Goal: Task Accomplishment & Management: Manage account settings

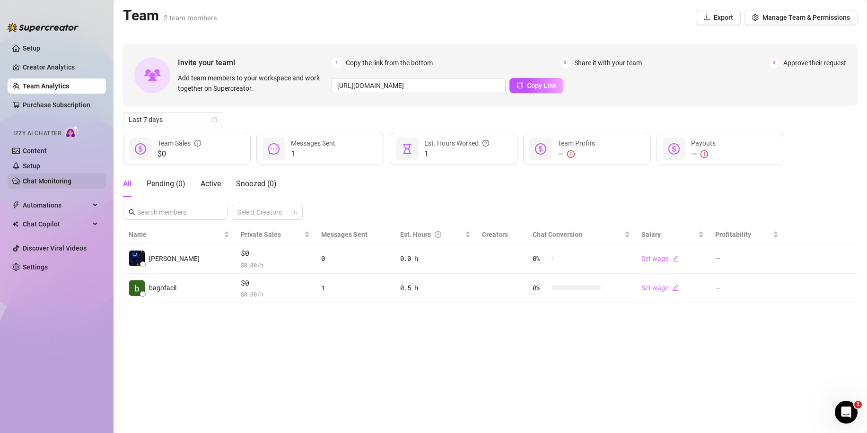
click at [46, 181] on link "Chat Monitoring" at bounding box center [47, 181] width 49 height 8
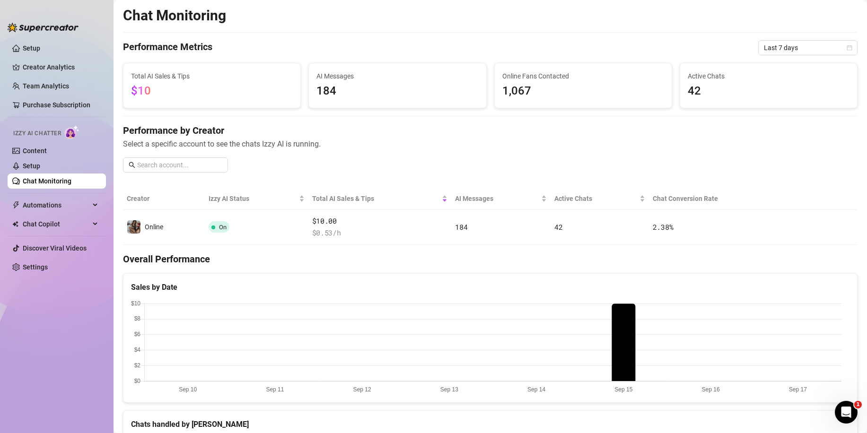
click at [71, 183] on link "Chat Monitoring" at bounding box center [47, 181] width 49 height 8
click at [40, 166] on link "Setup" at bounding box center [31, 166] width 17 height 8
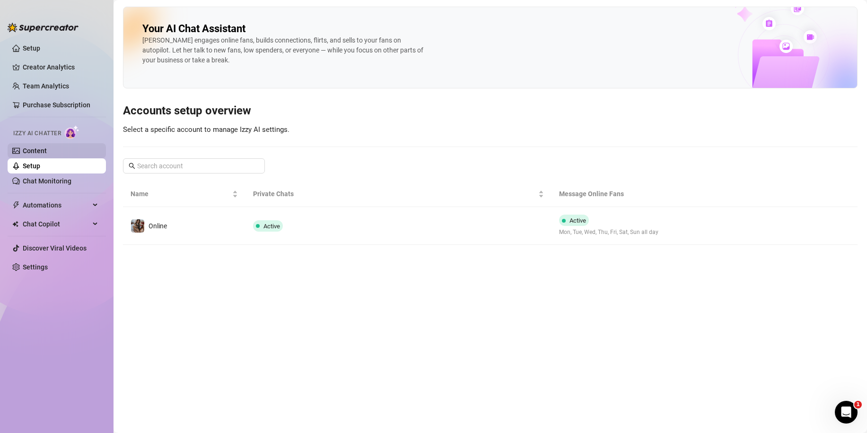
click at [47, 152] on link "Content" at bounding box center [35, 151] width 24 height 8
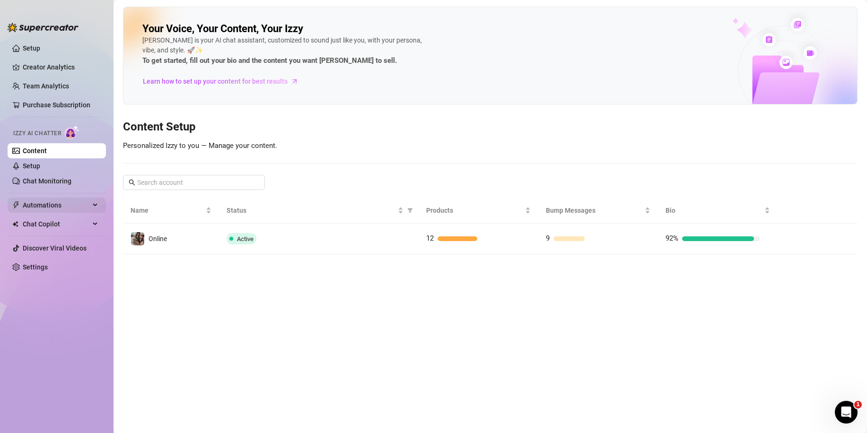
click at [54, 204] on span "Automations" at bounding box center [56, 205] width 67 height 15
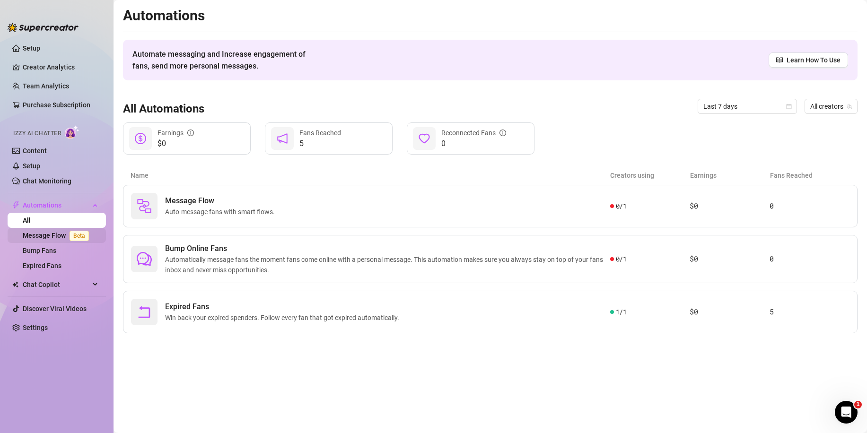
click at [52, 236] on link "Message Flow Beta" at bounding box center [58, 236] width 70 height 8
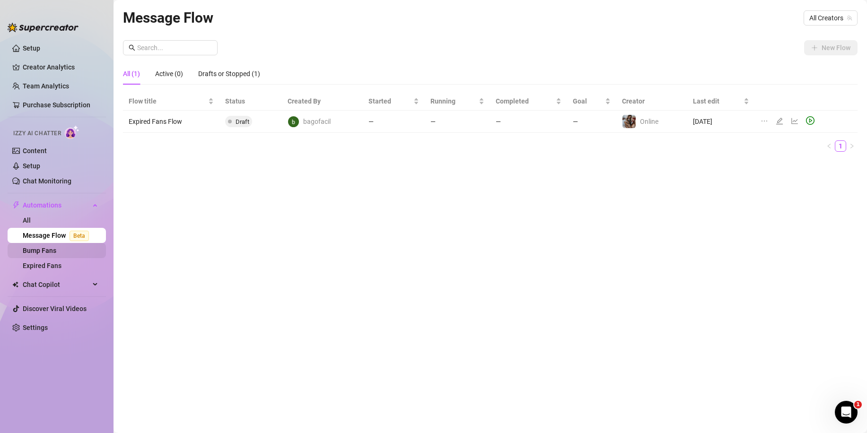
click at [45, 251] on link "Bump Fans" at bounding box center [40, 251] width 34 height 8
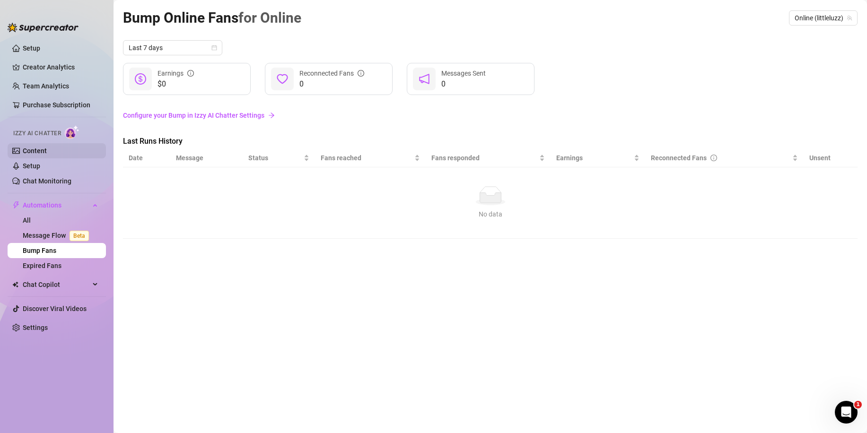
click at [45, 152] on link "Content" at bounding box center [35, 151] width 24 height 8
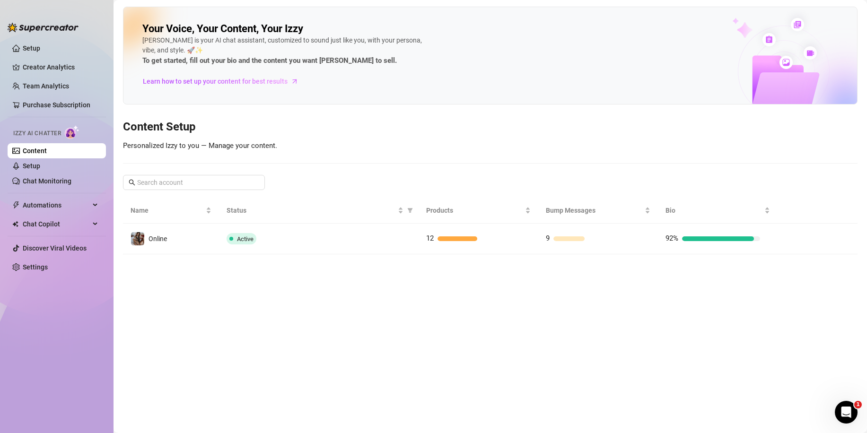
click at [361, 254] on main "Your Voice, Your Content, Your [PERSON_NAME] is your AI chat assistant, customi…" at bounding box center [490, 216] width 753 height 433
click at [364, 243] on div "Active" at bounding box center [319, 238] width 184 height 11
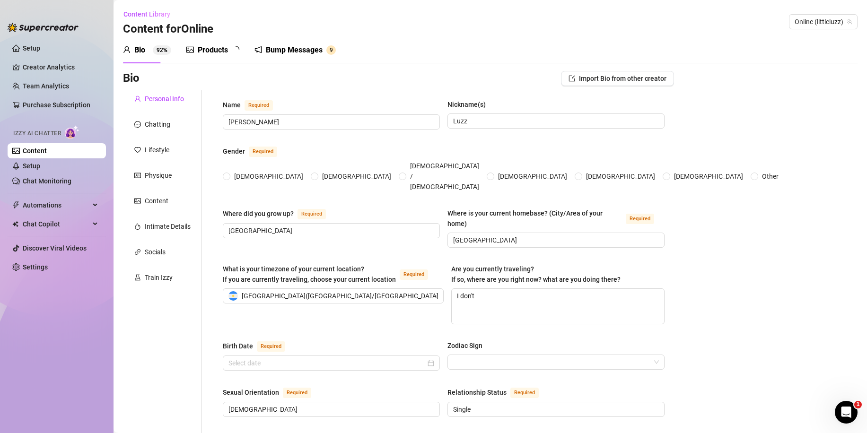
radio input "true"
type input "[DATE]"
click at [229, 53] on div "Products 1 2" at bounding box center [216, 49] width 60 height 11
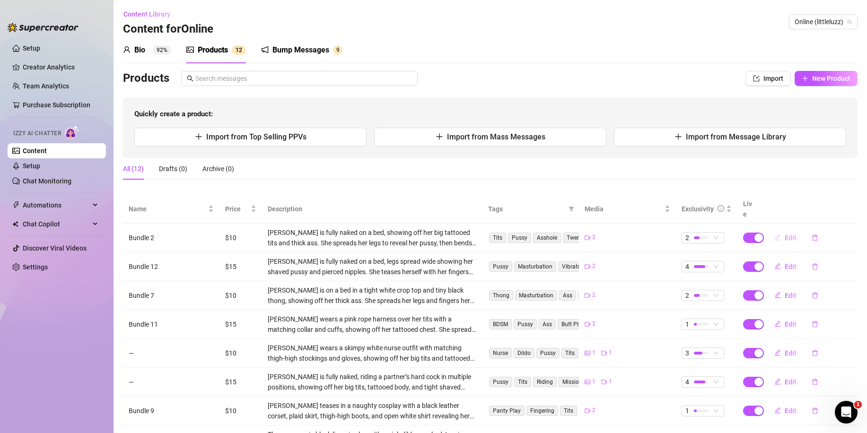
click at [777, 230] on button "Edit" at bounding box center [785, 237] width 37 height 15
type textarea "I’ll tell you exactly what to do… but you better follow orders 🖤🎧"
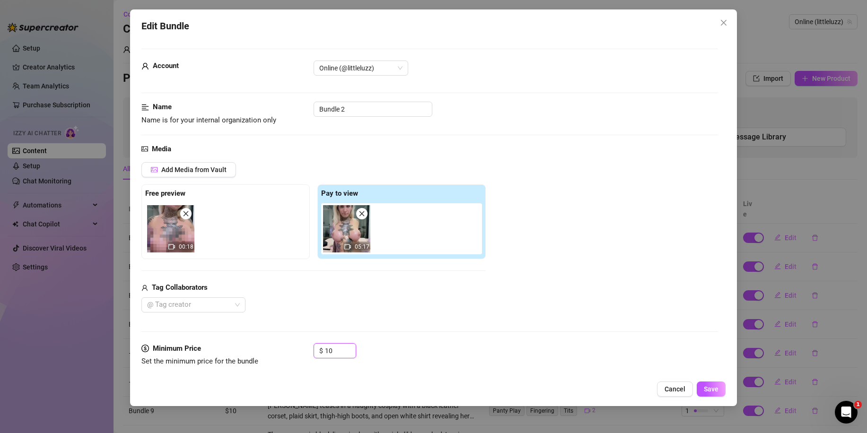
drag, startPoint x: 333, startPoint y: 357, endPoint x: 305, endPoint y: 357, distance: 27.9
click at [306, 357] on div "Minimum Price Set the minimum price for the bundle $ 10" at bounding box center [429, 355] width 577 height 24
type input "15"
click at [711, 389] on span "Save" at bounding box center [711, 389] width 15 height 8
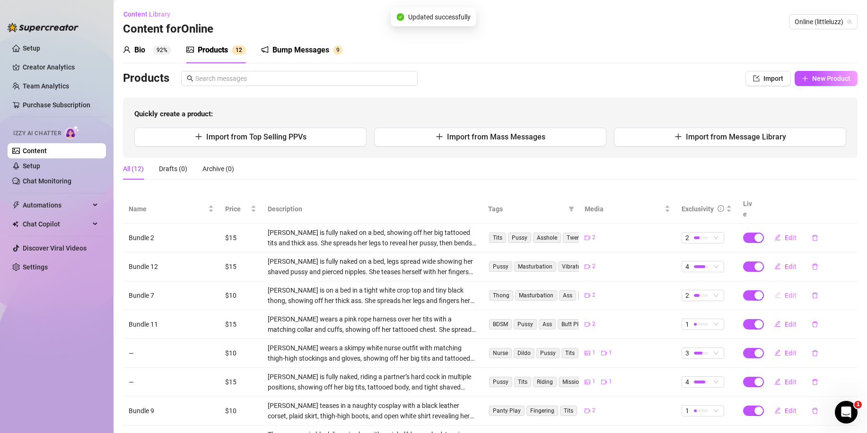
click at [785, 292] on span "Edit" at bounding box center [791, 296] width 12 height 8
type textarea "Im so tight so i wasnt sure if this was even possible hahaha but damn that it f…"
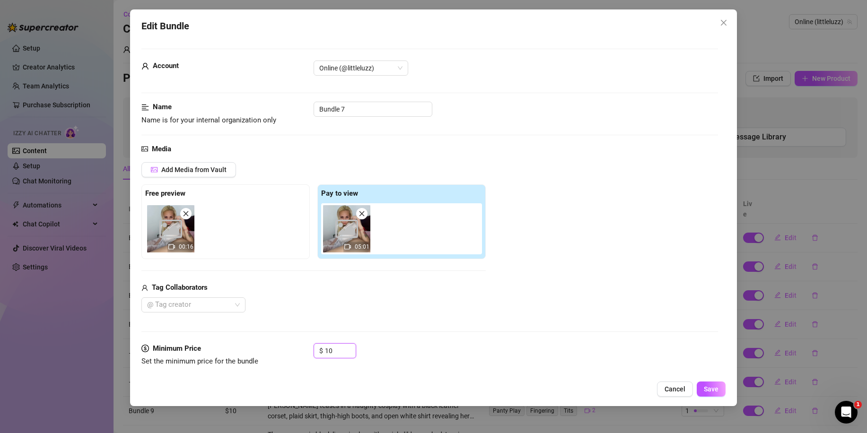
drag, startPoint x: 345, startPoint y: 350, endPoint x: 301, endPoint y: 352, distance: 44.1
click at [301, 353] on div "Minimum Price Set the minimum price for the bundle $ 10" at bounding box center [429, 355] width 577 height 24
type input "15"
click at [715, 389] on span "Save" at bounding box center [711, 389] width 15 height 8
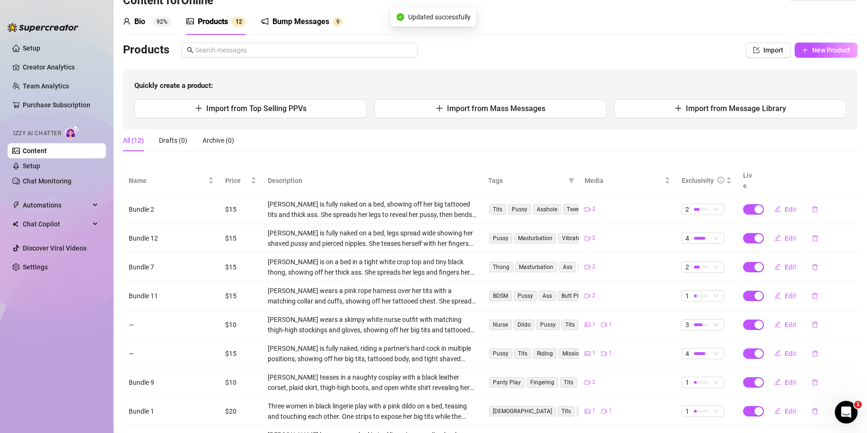
scroll to position [123, 0]
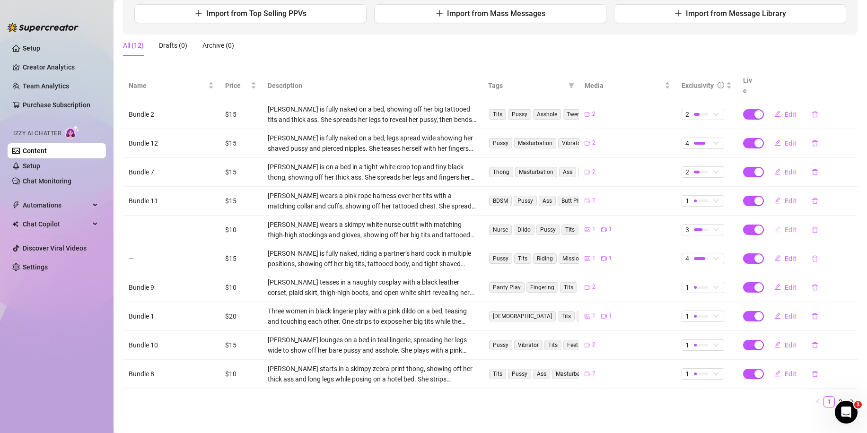
click at [777, 222] on button "Edit" at bounding box center [785, 229] width 37 height 15
type textarea "Doctor’s off [DATE]… so I guess I’ll be the one milking the stress out of you 😈"
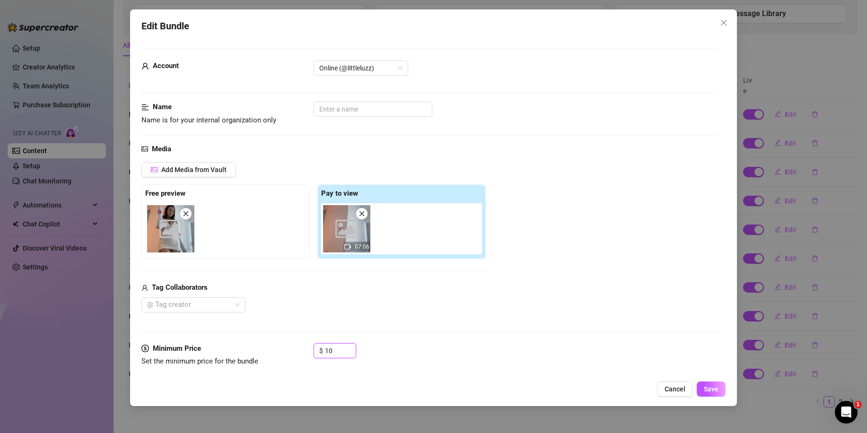
drag, startPoint x: 341, startPoint y: 350, endPoint x: 300, endPoint y: 351, distance: 41.6
click at [300, 351] on div "Minimum Price Set the minimum price for the bundle $ 10" at bounding box center [429, 355] width 577 height 24
type input "15"
click at [715, 389] on span "Save" at bounding box center [711, 389] width 15 height 8
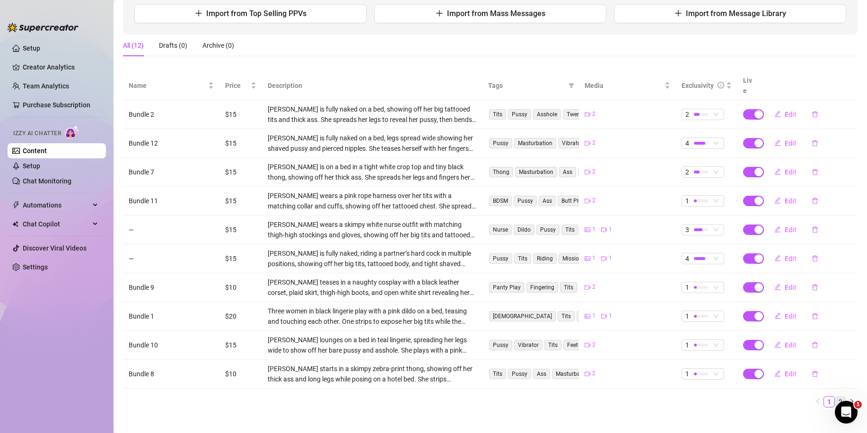
click at [835, 397] on link "2" at bounding box center [840, 402] width 10 height 10
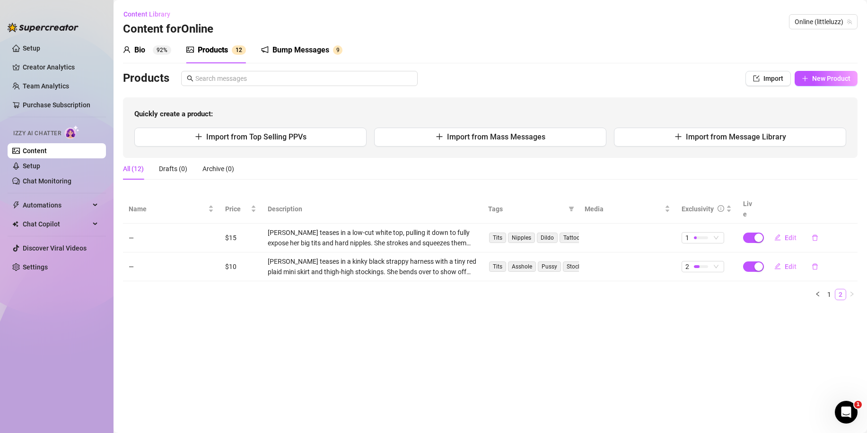
scroll to position [0, 0]
click at [827, 289] on link "1" at bounding box center [829, 294] width 10 height 10
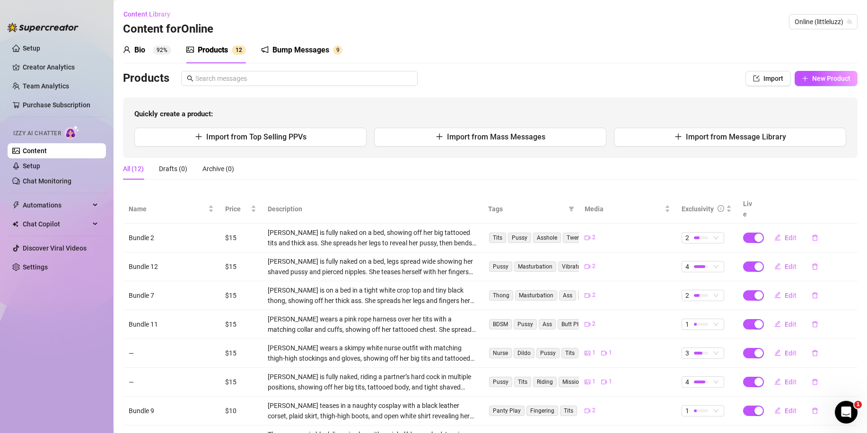
click at [157, 51] on sup "92%" at bounding box center [162, 49] width 18 height 9
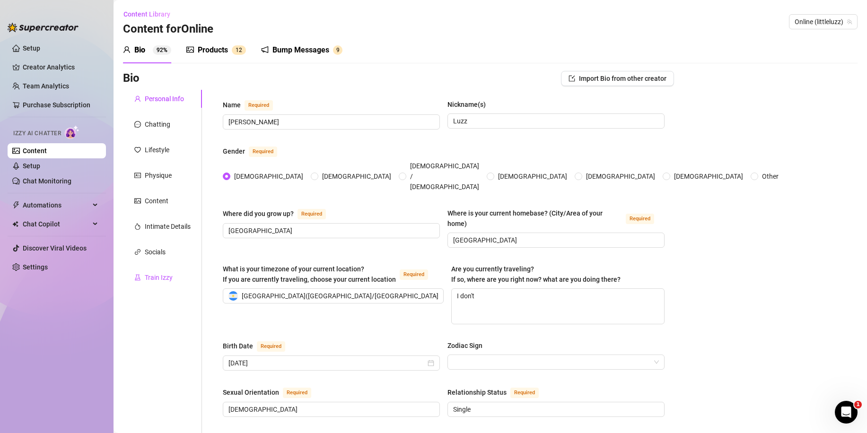
click at [161, 276] on div "Train Izzy" at bounding box center [159, 277] width 28 height 10
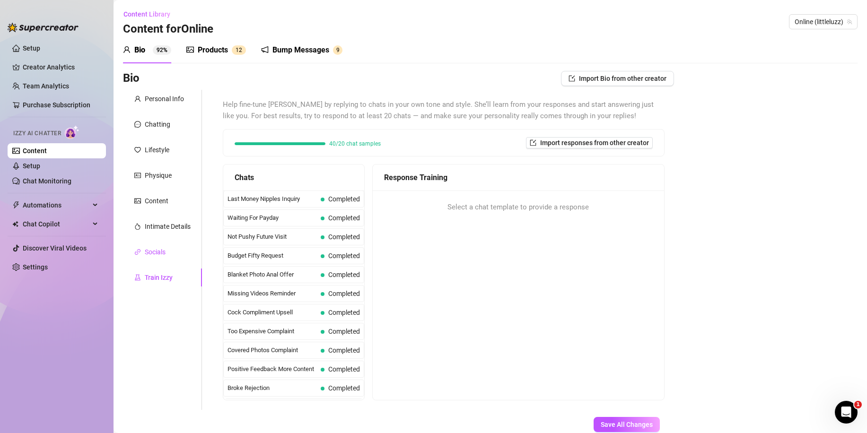
click at [146, 254] on div "Socials" at bounding box center [155, 252] width 21 height 10
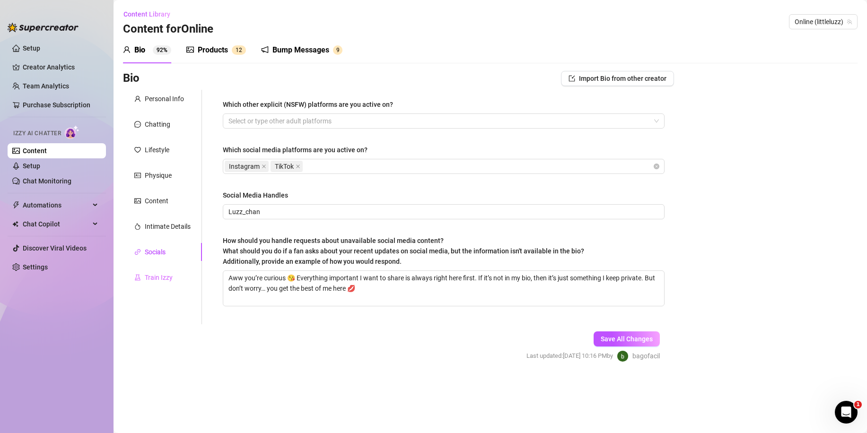
click at [157, 272] on div "Train Izzy" at bounding box center [162, 278] width 79 height 18
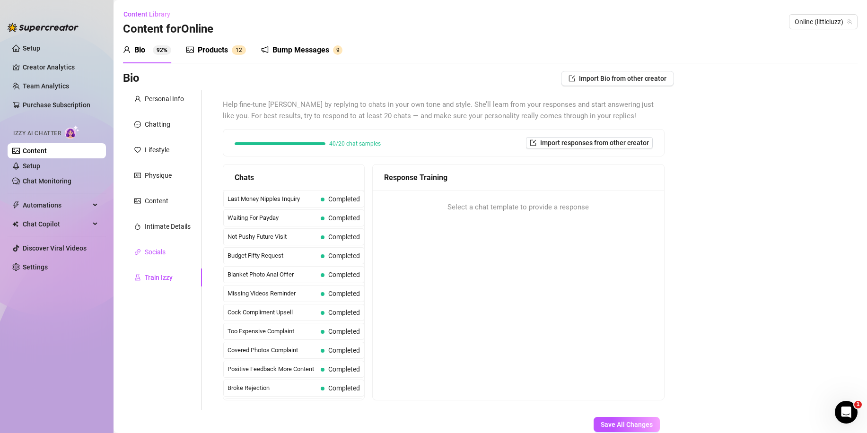
click at [161, 253] on div "Socials" at bounding box center [155, 252] width 21 height 10
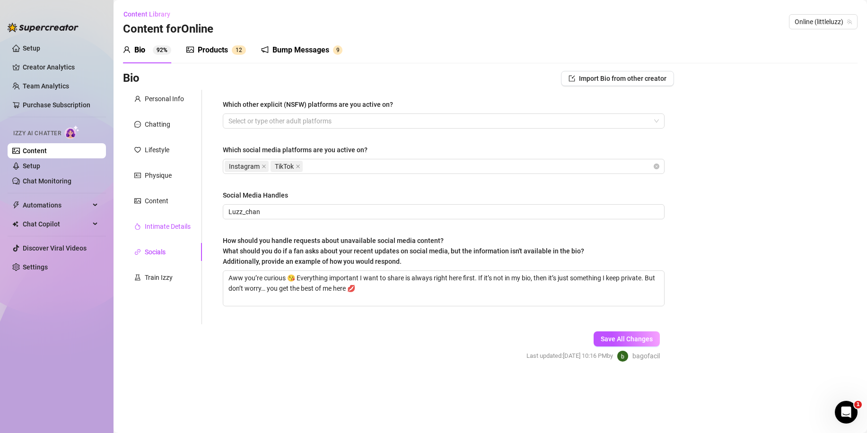
click at [167, 229] on div "Intimate Details" at bounding box center [168, 226] width 46 height 10
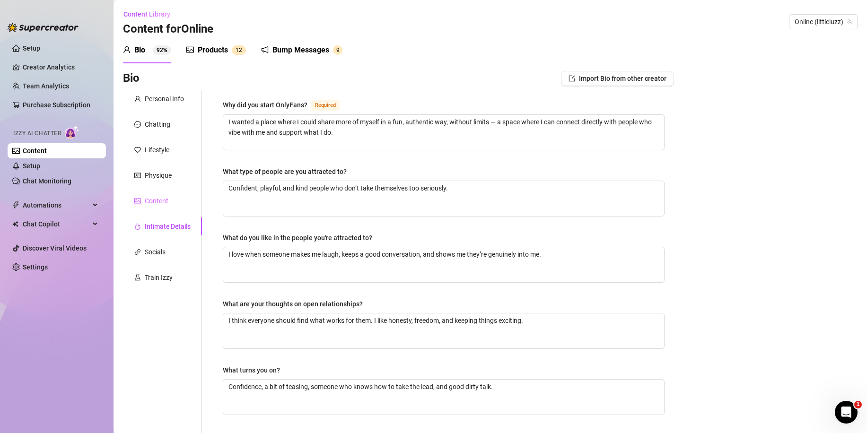
click at [168, 207] on div "Content" at bounding box center [162, 201] width 79 height 18
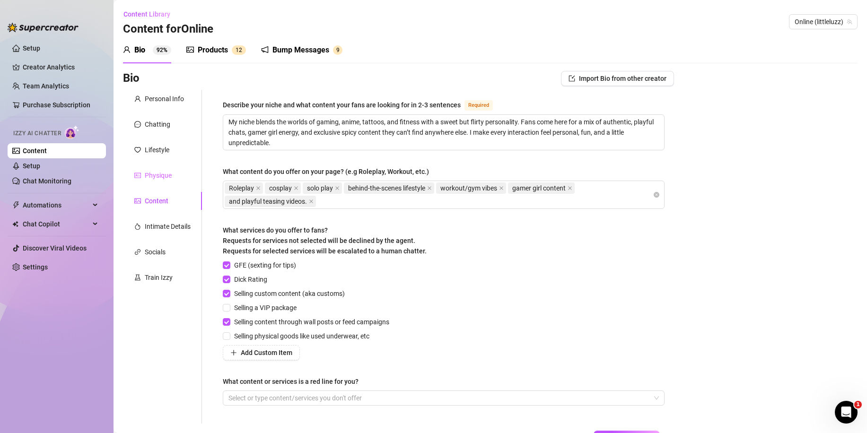
click at [161, 184] on div "Physique" at bounding box center [162, 175] width 79 height 18
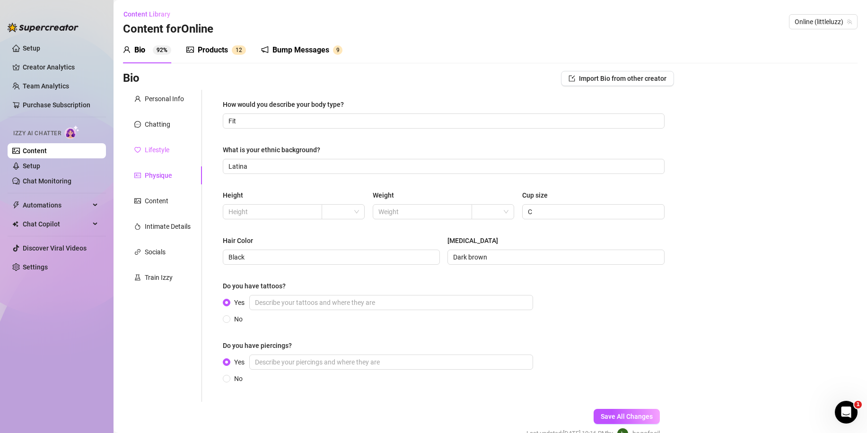
click at [156, 155] on div "Lifestyle" at bounding box center [162, 150] width 79 height 18
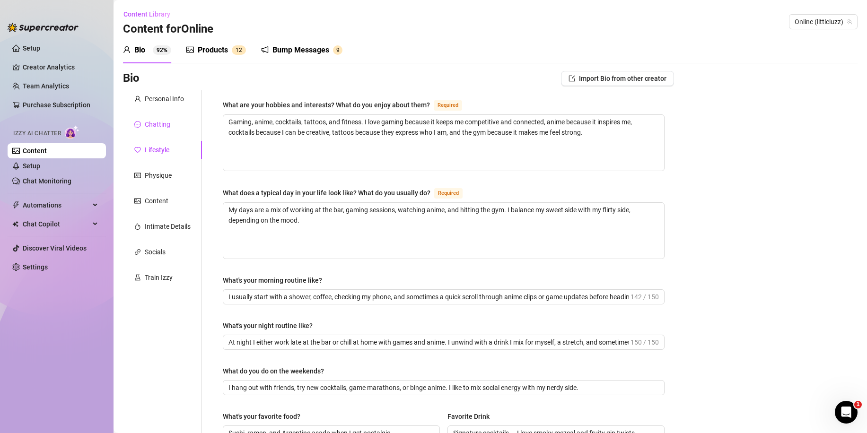
click at [156, 126] on div "Chatting" at bounding box center [158, 124] width 26 height 10
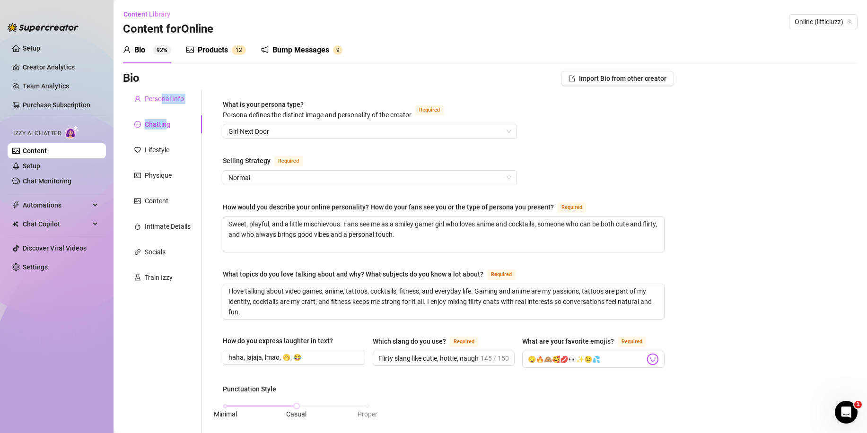
drag, startPoint x: 161, startPoint y: 98, endPoint x: 169, endPoint y: 130, distance: 32.1
click at [269, 177] on span "Normal" at bounding box center [369, 178] width 283 height 14
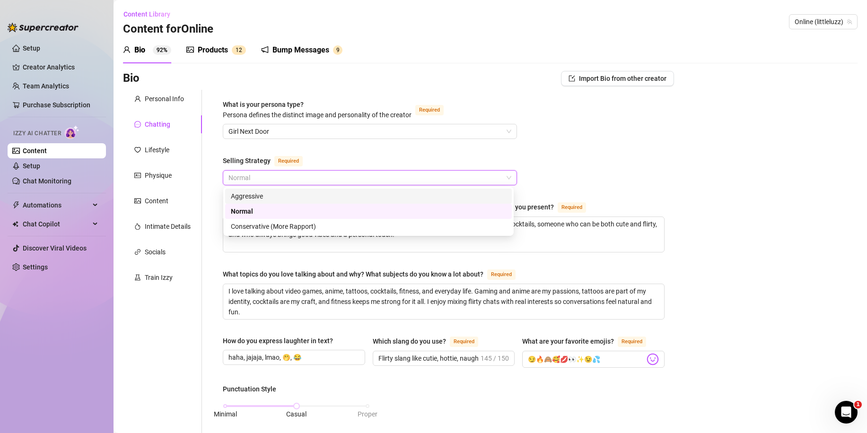
click at [279, 173] on span "Normal" at bounding box center [369, 178] width 283 height 14
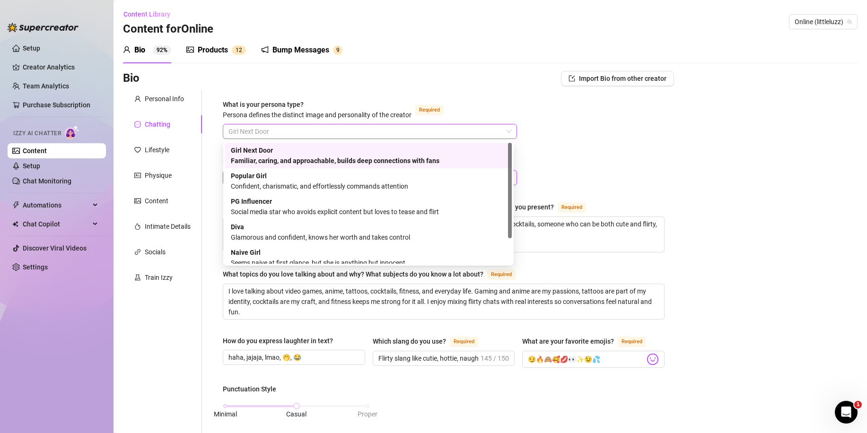
click at [305, 129] on span "Girl Next Door" at bounding box center [369, 131] width 283 height 14
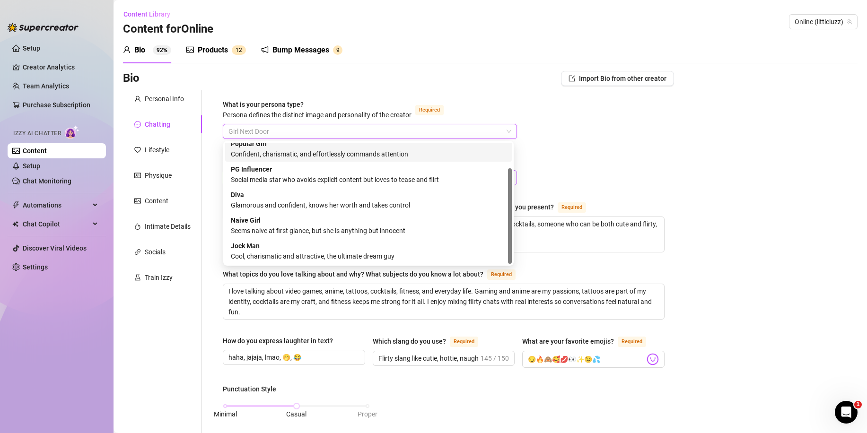
drag, startPoint x: 584, startPoint y: 145, endPoint x: 481, endPoint y: 179, distance: 107.7
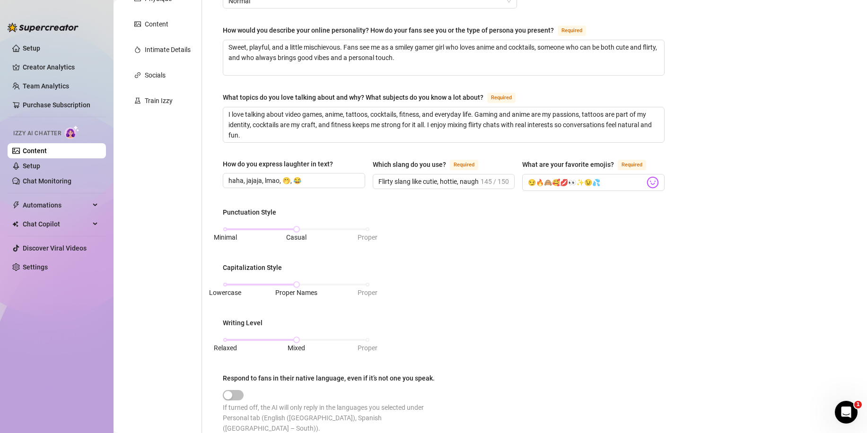
scroll to position [18, 0]
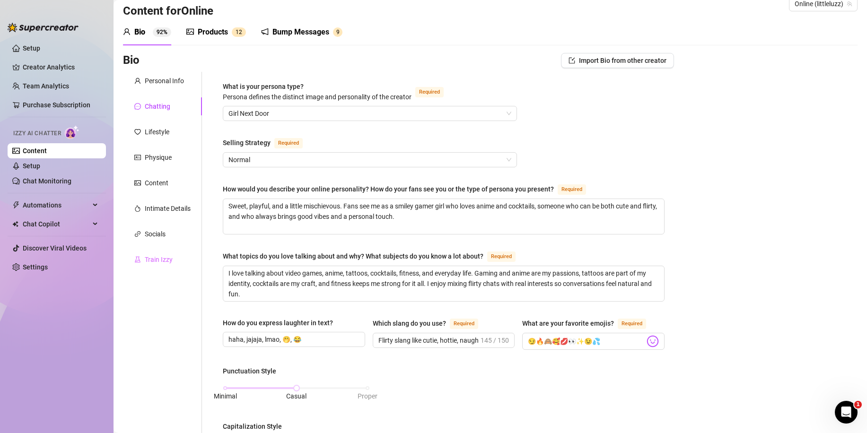
click at [165, 254] on div "Train Izzy" at bounding box center [162, 260] width 79 height 18
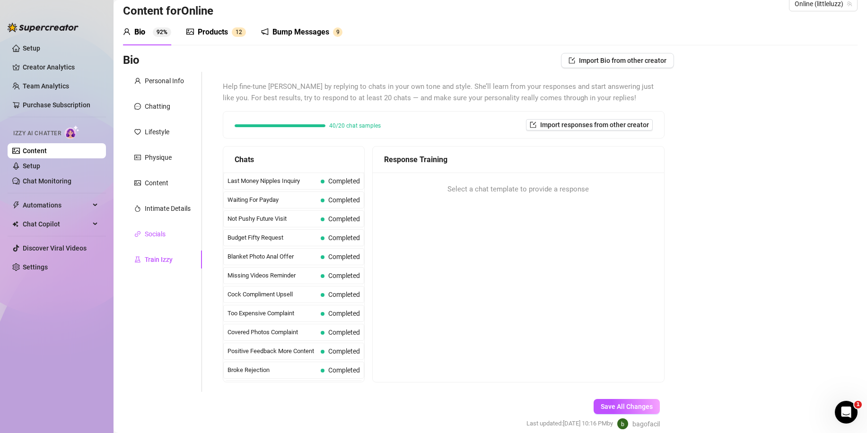
click at [161, 236] on div "Socials" at bounding box center [155, 234] width 21 height 10
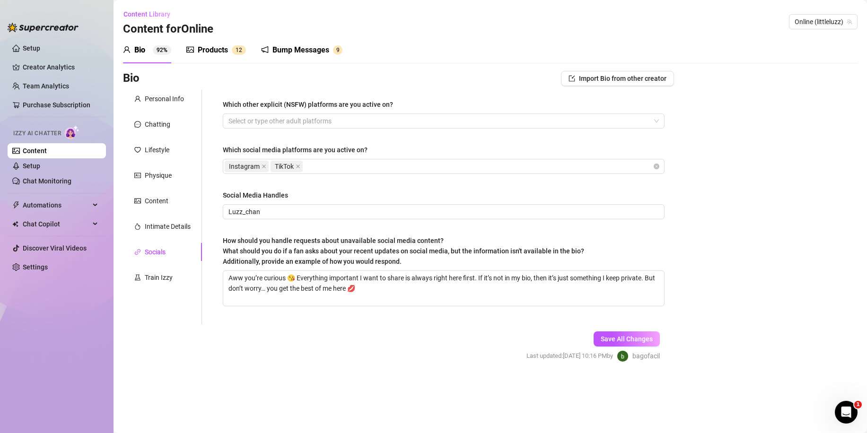
scroll to position [0, 0]
click at [162, 226] on div "Intimate Details" at bounding box center [168, 226] width 46 height 10
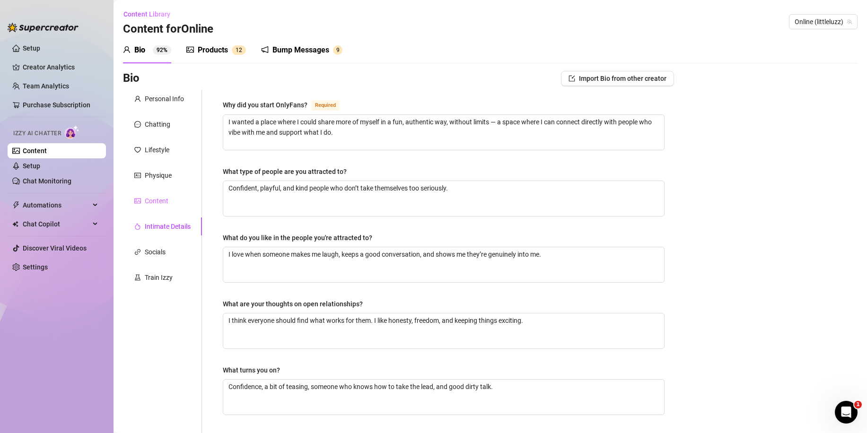
click at [159, 208] on div "Content" at bounding box center [162, 201] width 79 height 18
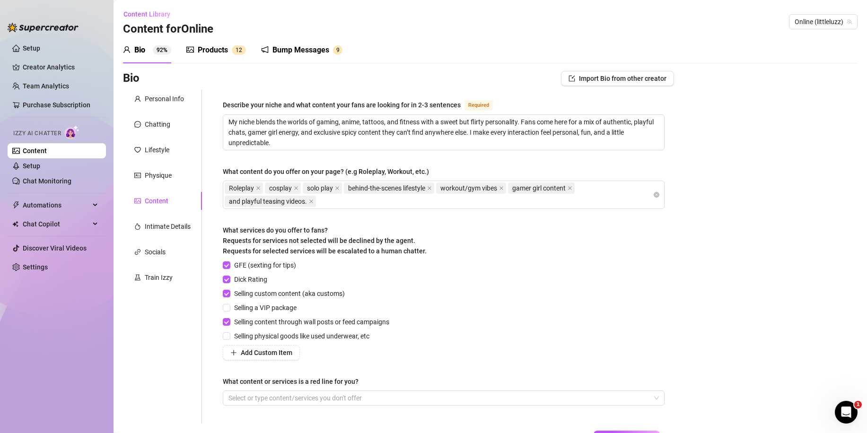
click at [163, 185] on div "Personal Info Chatting Lifestyle Physique Content Intimate Details Socials Trai…" at bounding box center [162, 257] width 79 height 334
click at [164, 180] on div "Physique" at bounding box center [158, 175] width 27 height 10
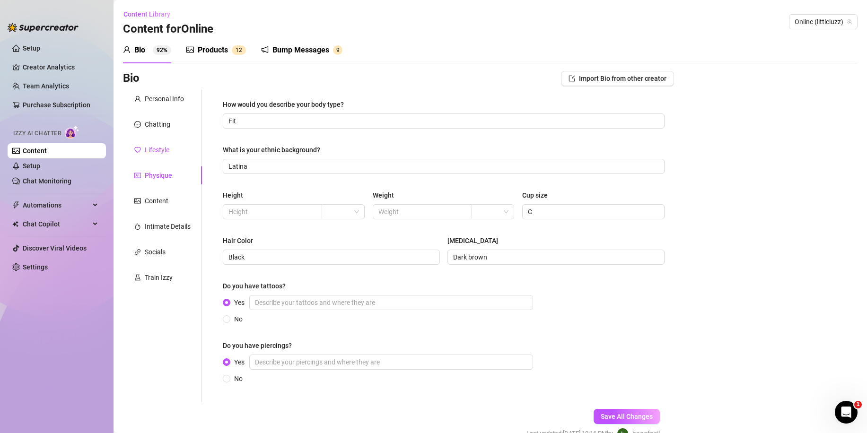
click at [162, 146] on div "Lifestyle" at bounding box center [157, 150] width 25 height 10
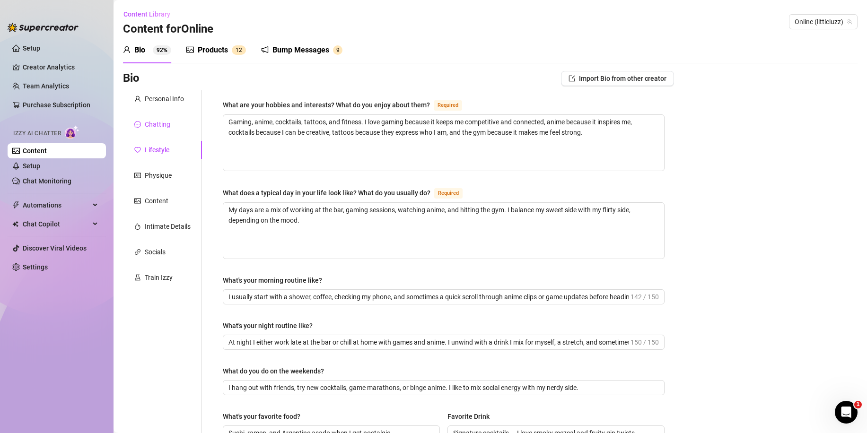
click at [159, 126] on div "Chatting" at bounding box center [158, 124] width 26 height 10
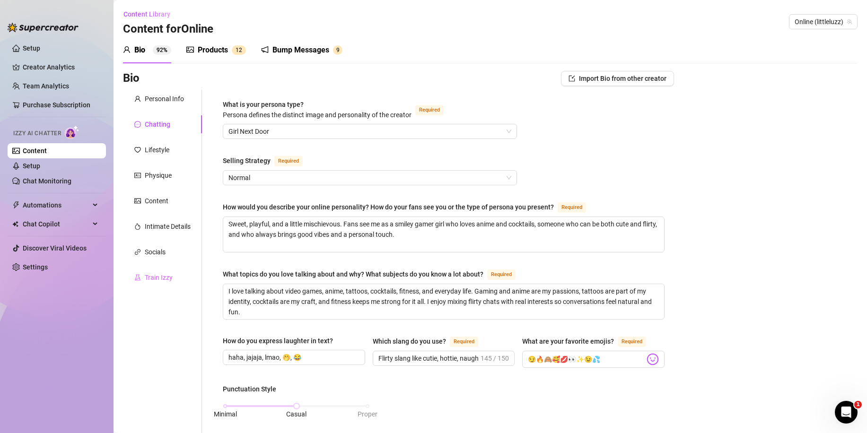
click at [159, 284] on div "Train Izzy" at bounding box center [162, 278] width 79 height 18
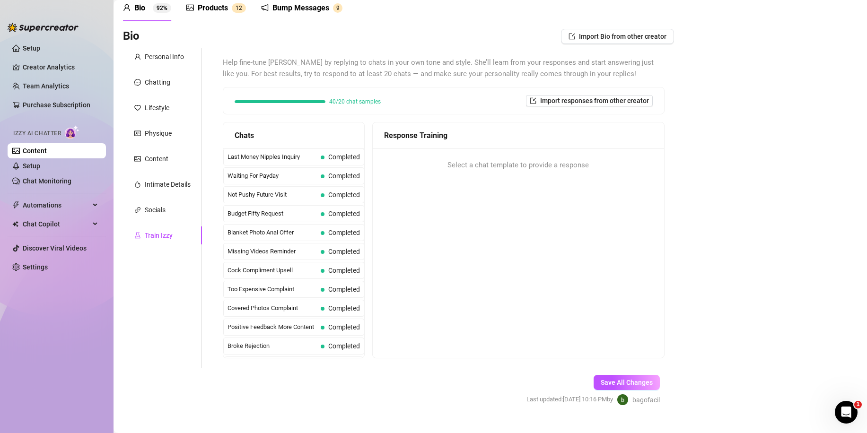
scroll to position [47, 0]
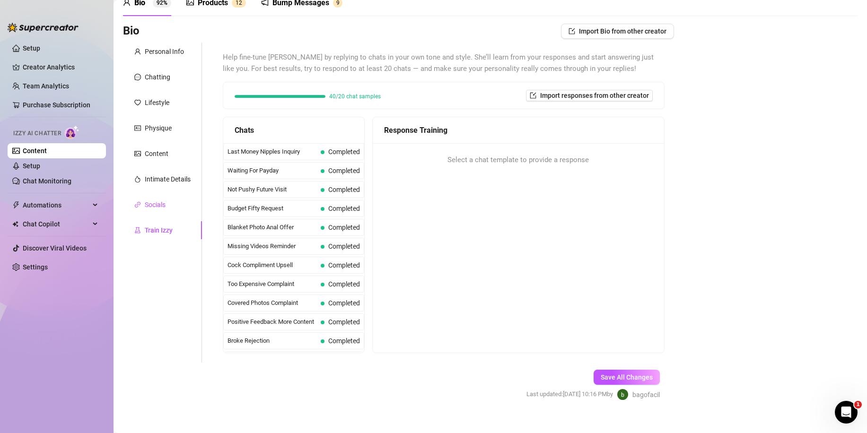
click at [149, 207] on div "Socials" at bounding box center [155, 205] width 21 height 10
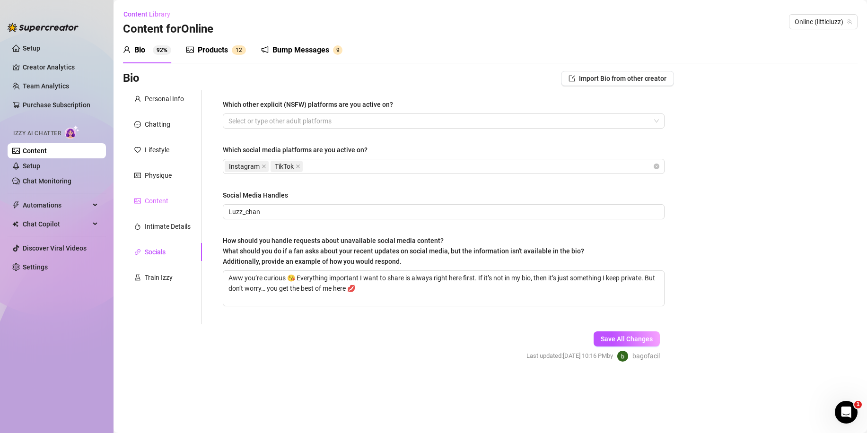
scroll to position [0, 0]
click at [155, 201] on div "Content" at bounding box center [157, 201] width 24 height 10
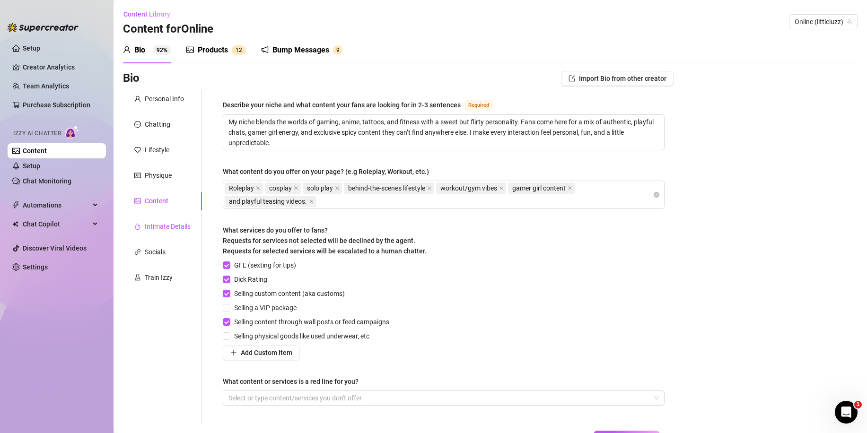
click at [158, 227] on div "Intimate Details" at bounding box center [168, 226] width 46 height 10
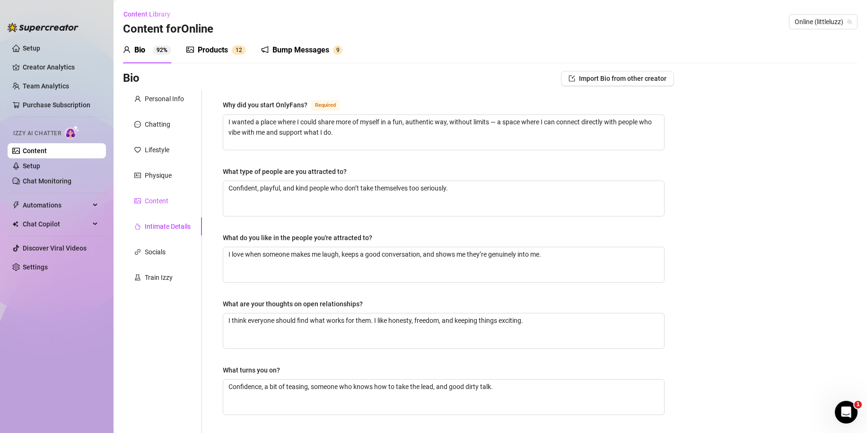
click at [159, 198] on div "Content" at bounding box center [157, 201] width 24 height 10
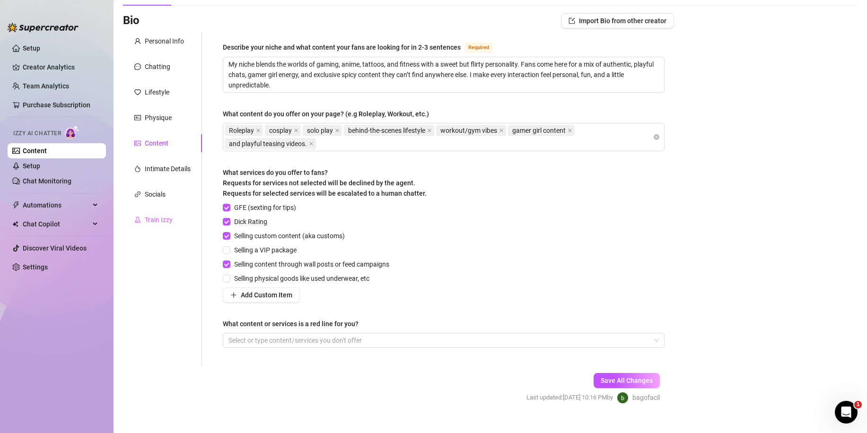
scroll to position [73, 0]
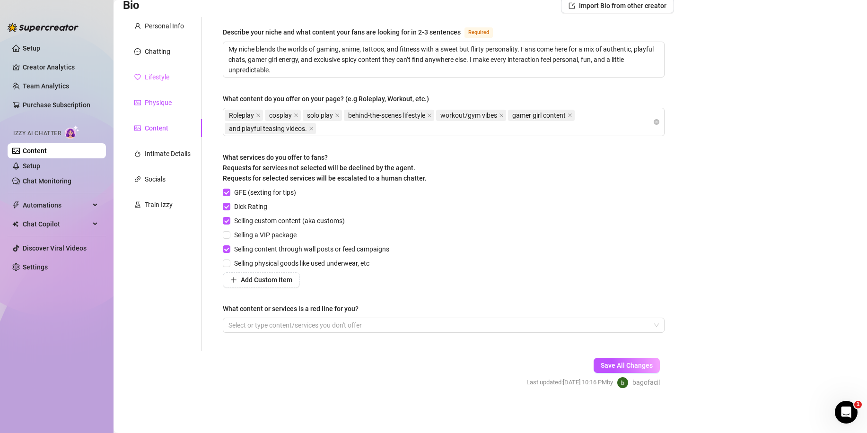
click at [161, 102] on div "Physique" at bounding box center [158, 102] width 27 height 10
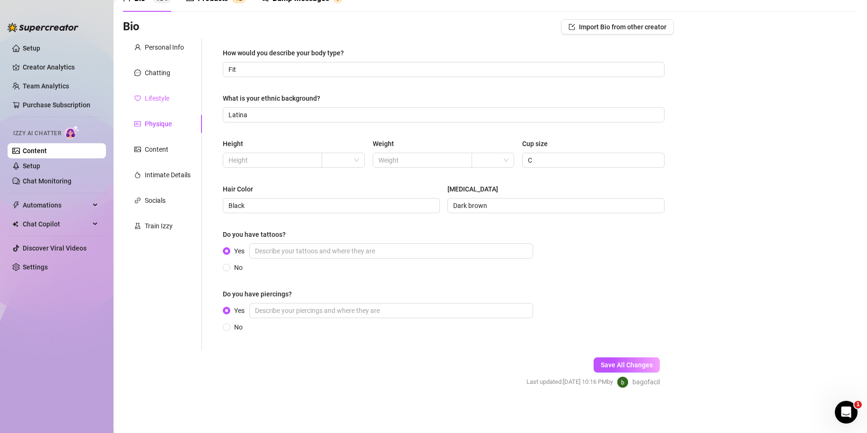
scroll to position [52, 0]
click at [162, 72] on div "Chatting" at bounding box center [158, 73] width 26 height 10
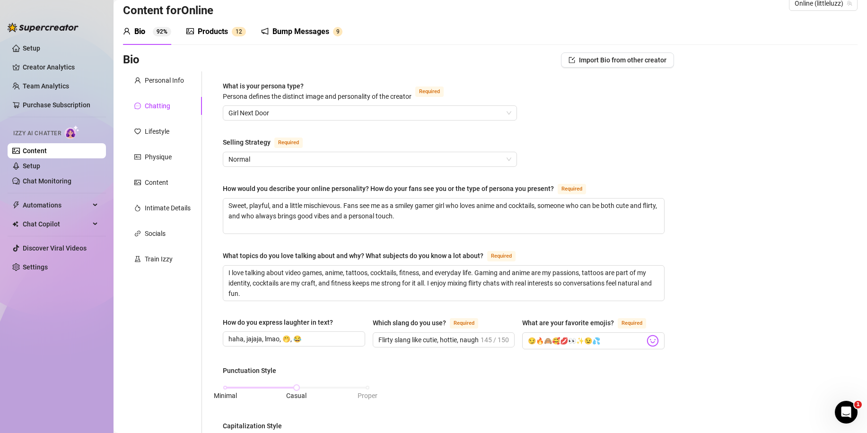
scroll to position [0, 0]
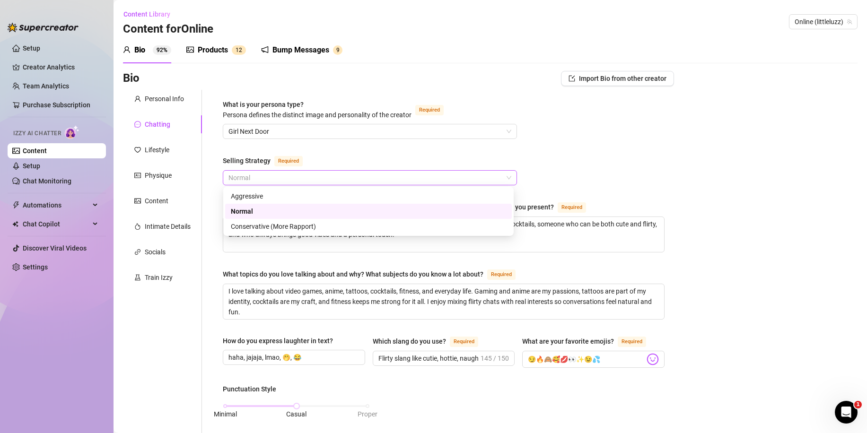
click at [263, 170] on div "Normal" at bounding box center [370, 177] width 294 height 15
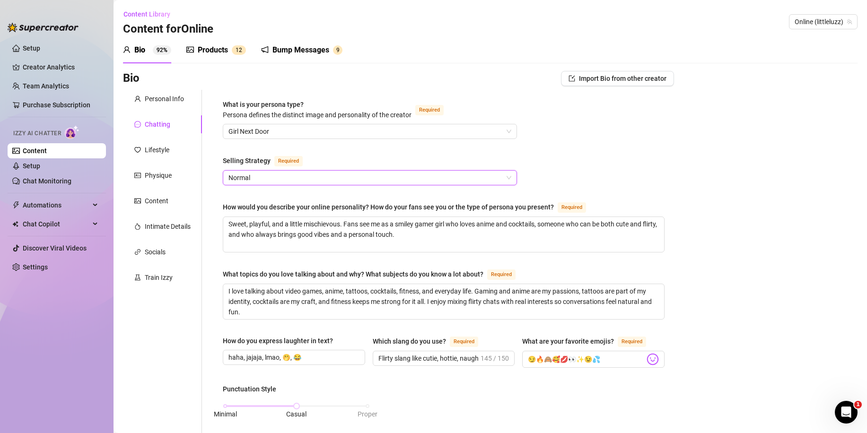
click at [302, 174] on span "Normal" at bounding box center [369, 178] width 283 height 14
click at [40, 163] on link "Setup" at bounding box center [31, 166] width 17 height 8
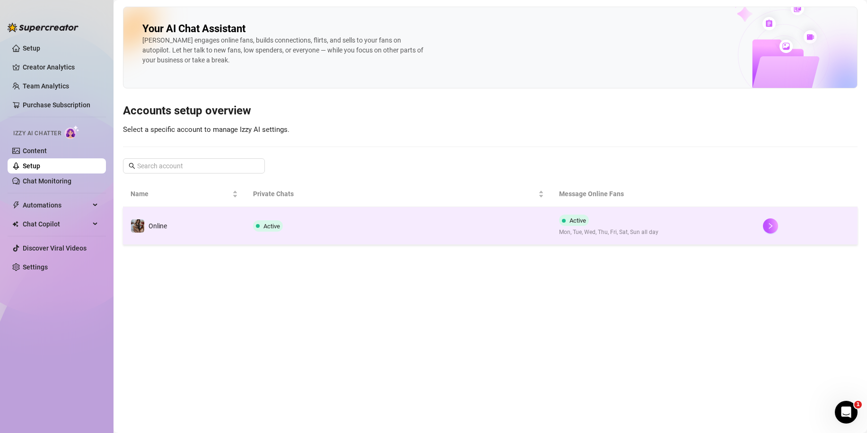
click at [198, 223] on td "Online" at bounding box center [184, 226] width 122 height 38
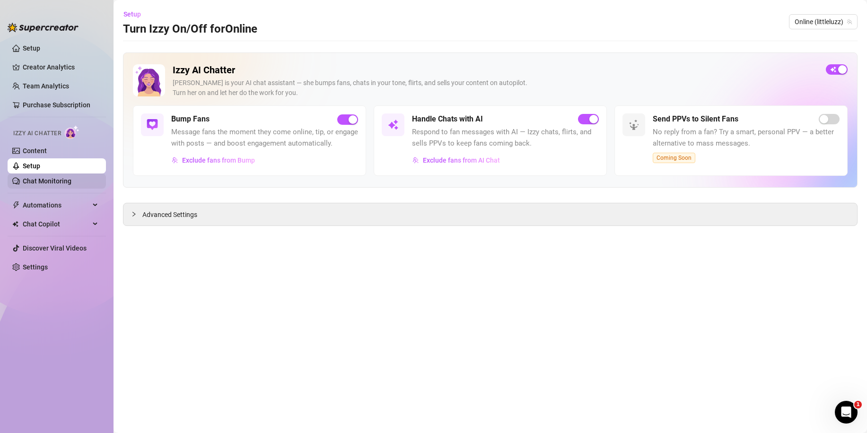
click at [54, 184] on link "Chat Monitoring" at bounding box center [47, 181] width 49 height 8
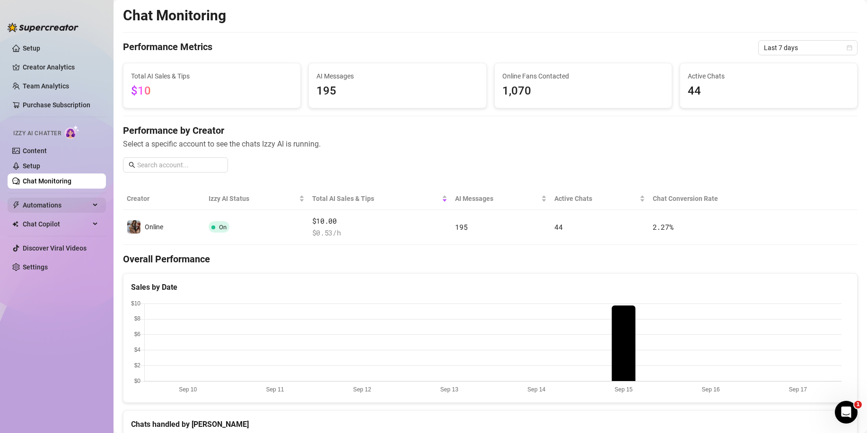
click at [62, 210] on span "Automations" at bounding box center [56, 205] width 67 height 15
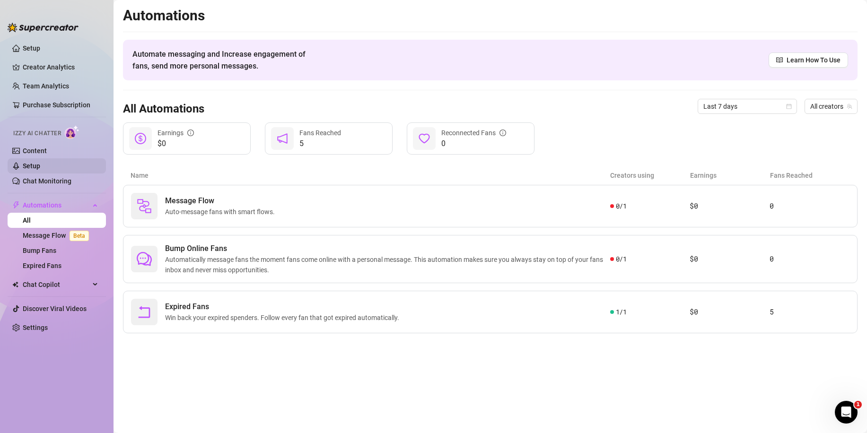
click at [40, 162] on link "Setup" at bounding box center [31, 166] width 17 height 8
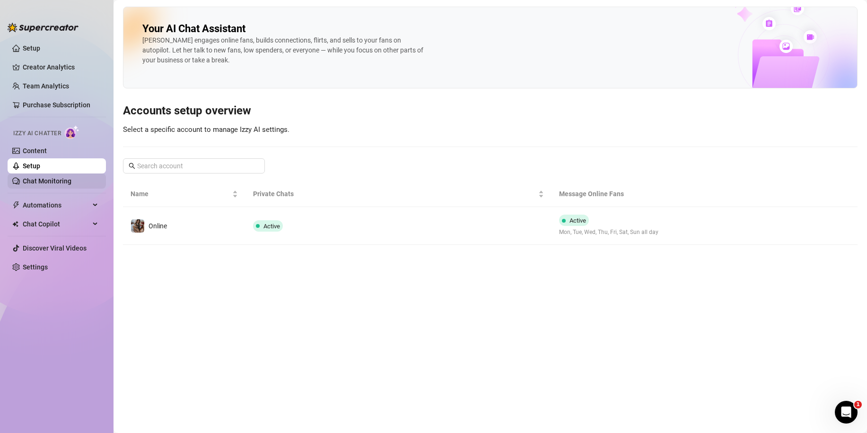
click at [55, 184] on link "Chat Monitoring" at bounding box center [47, 181] width 49 height 8
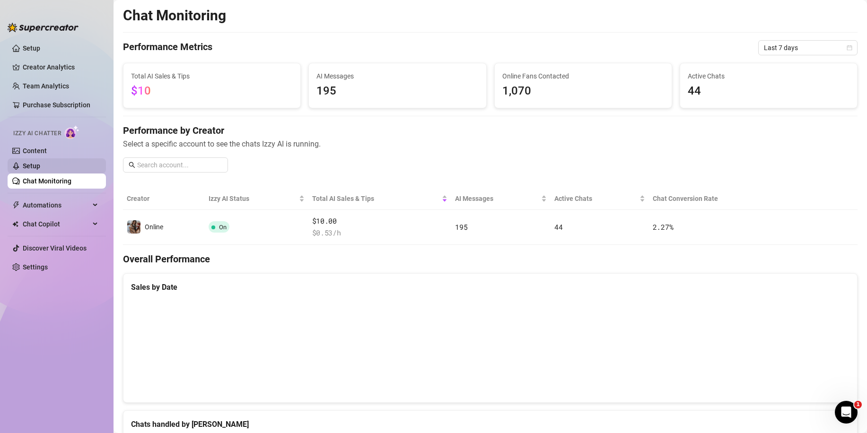
click at [40, 164] on link "Setup" at bounding box center [31, 166] width 17 height 8
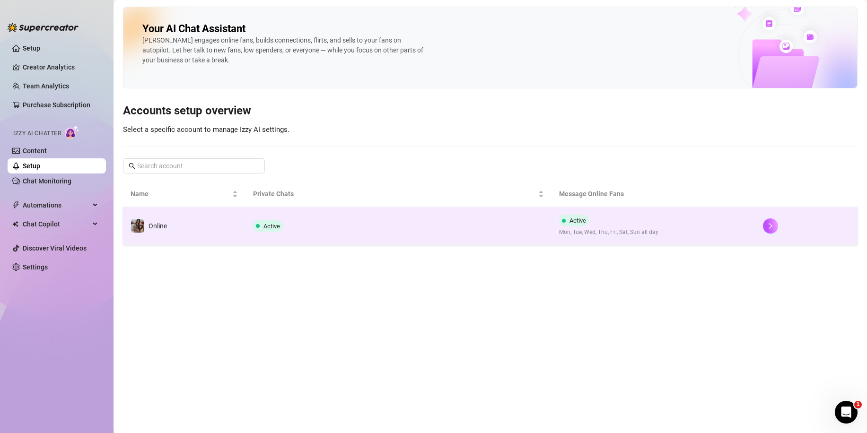
click at [209, 232] on td "Online" at bounding box center [184, 226] width 122 height 38
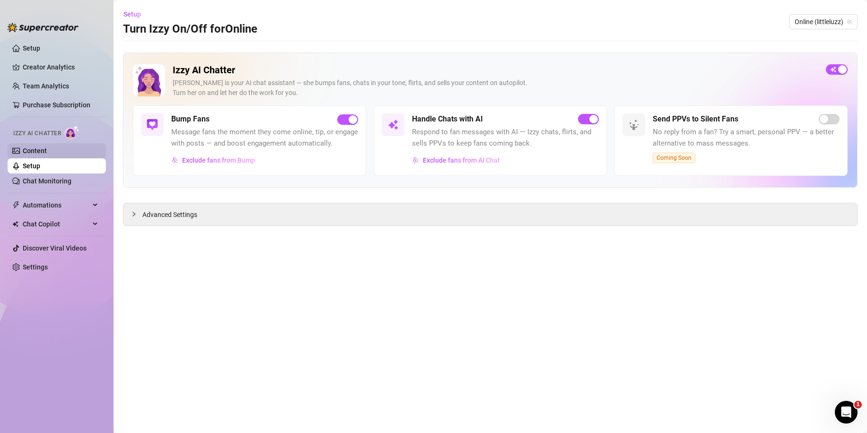
click at [47, 154] on link "Content" at bounding box center [35, 151] width 24 height 8
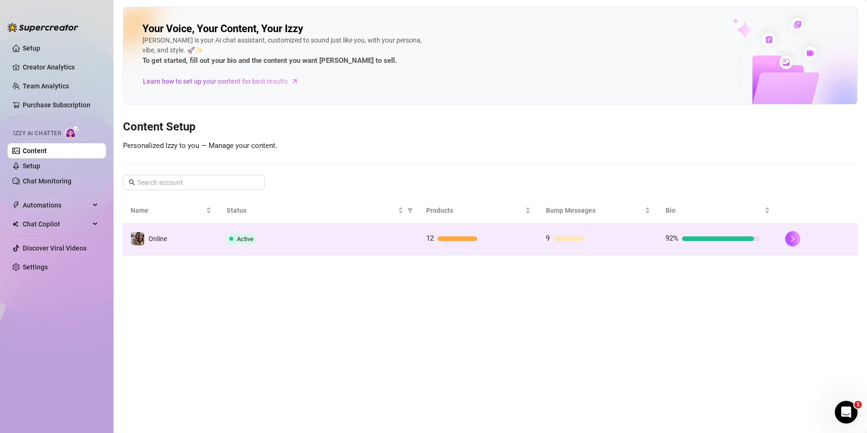
click at [345, 229] on td "Active" at bounding box center [319, 239] width 200 height 31
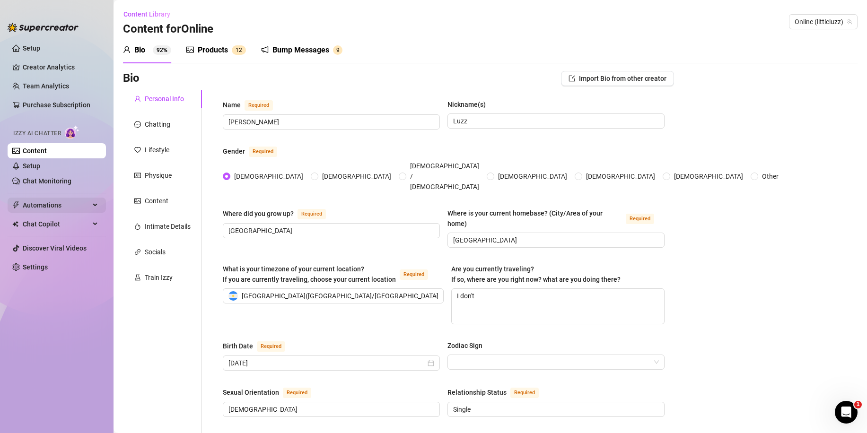
click at [41, 201] on span "Automations" at bounding box center [56, 205] width 67 height 15
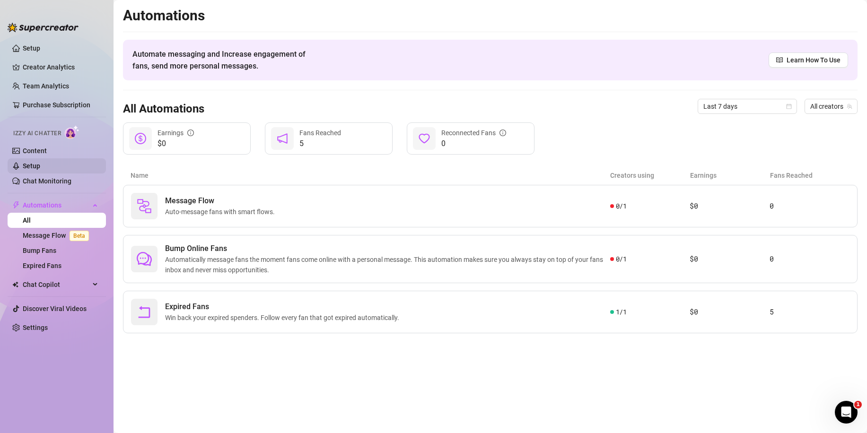
click at [36, 168] on link "Setup" at bounding box center [31, 166] width 17 height 8
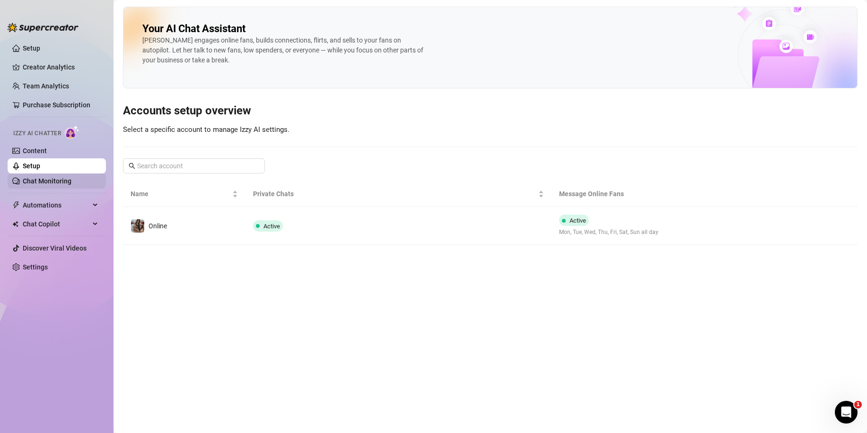
click at [44, 183] on link "Chat Monitoring" at bounding box center [47, 181] width 49 height 8
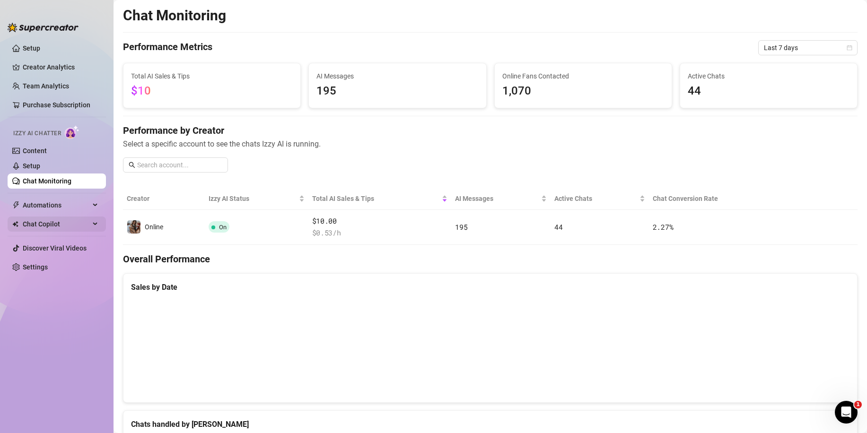
click at [50, 219] on span "Chat Copilot" at bounding box center [56, 224] width 67 height 15
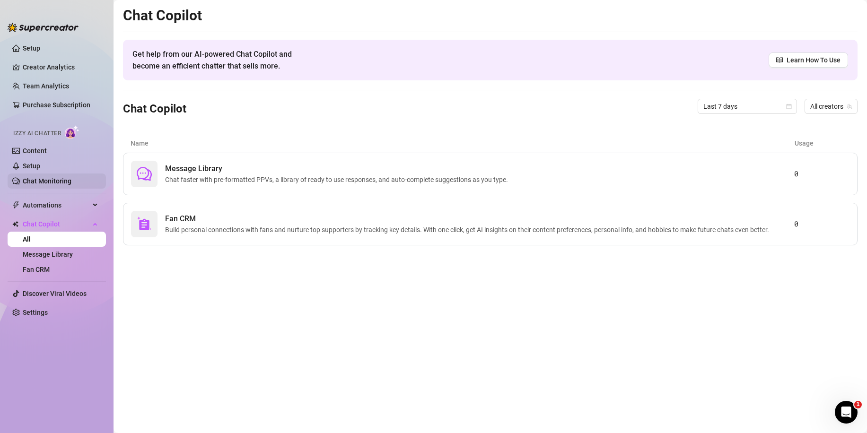
click at [38, 177] on link "Chat Monitoring" at bounding box center [47, 181] width 49 height 8
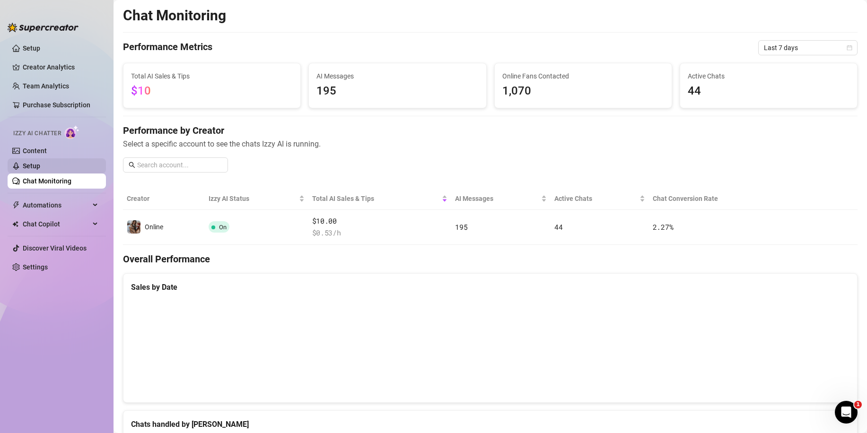
click at [40, 165] on link "Setup" at bounding box center [31, 166] width 17 height 8
